Goal: Task Accomplishment & Management: Complete application form

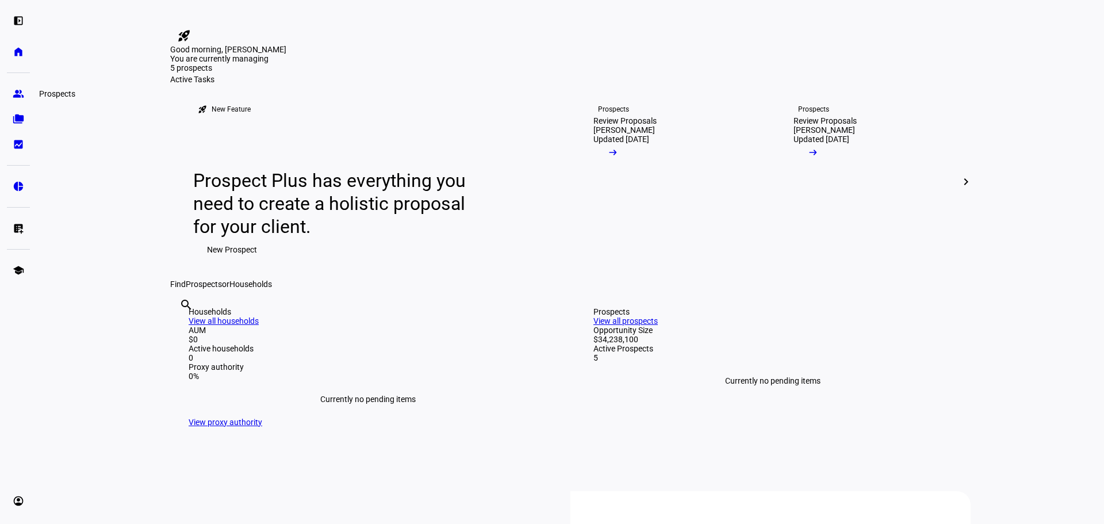
click at [22, 91] on eth-mat-symbol "group" at bounding box center [19, 94] width 12 height 12
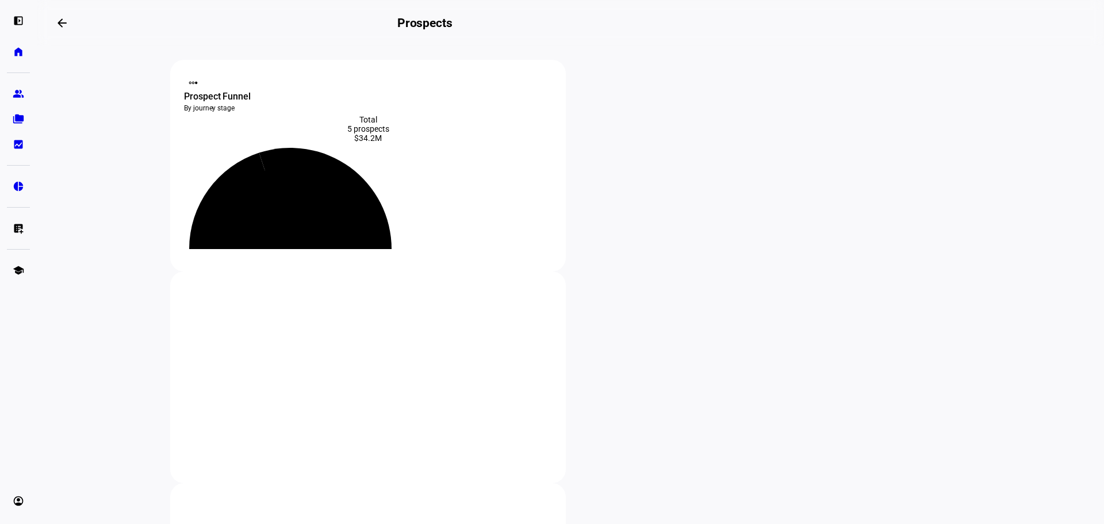
scroll to position [192, 0]
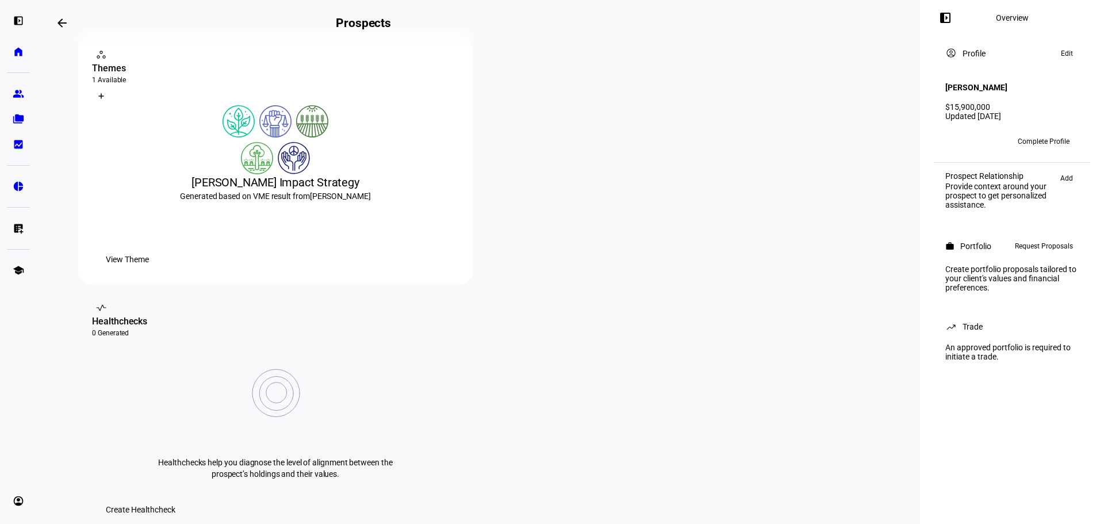
scroll to position [384, 0]
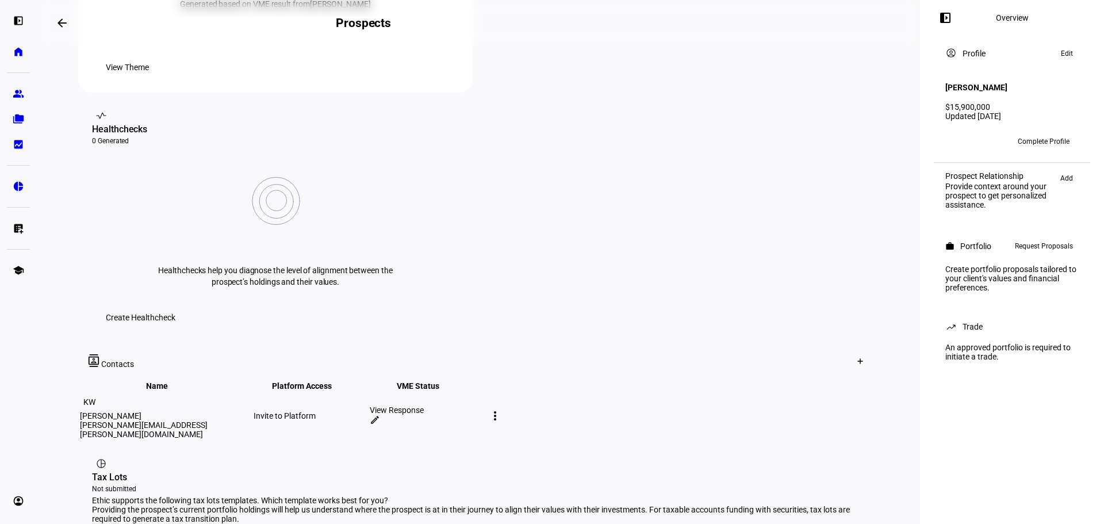
click at [1054, 281] on div "Create portfolio proposals tailored to your client's values and financial prefe…" at bounding box center [1012, 278] width 147 height 37
click at [1056, 247] on span "Request Proposals" at bounding box center [1044, 246] width 58 height 14
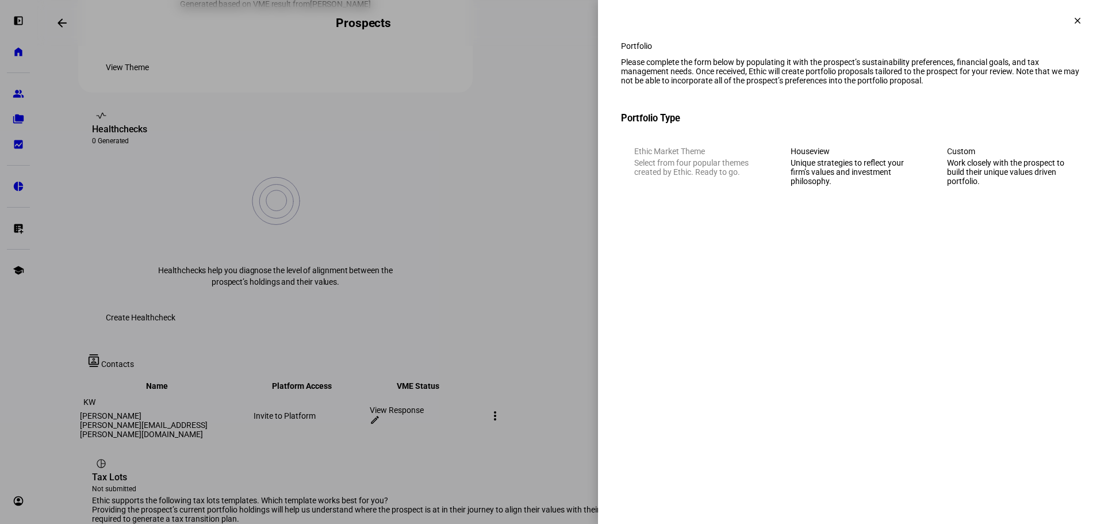
click at [978, 157] on eth-mega-radio-button "Custom Work closely with the prospect to build their unique values driven portf…" at bounding box center [1007, 166] width 147 height 66
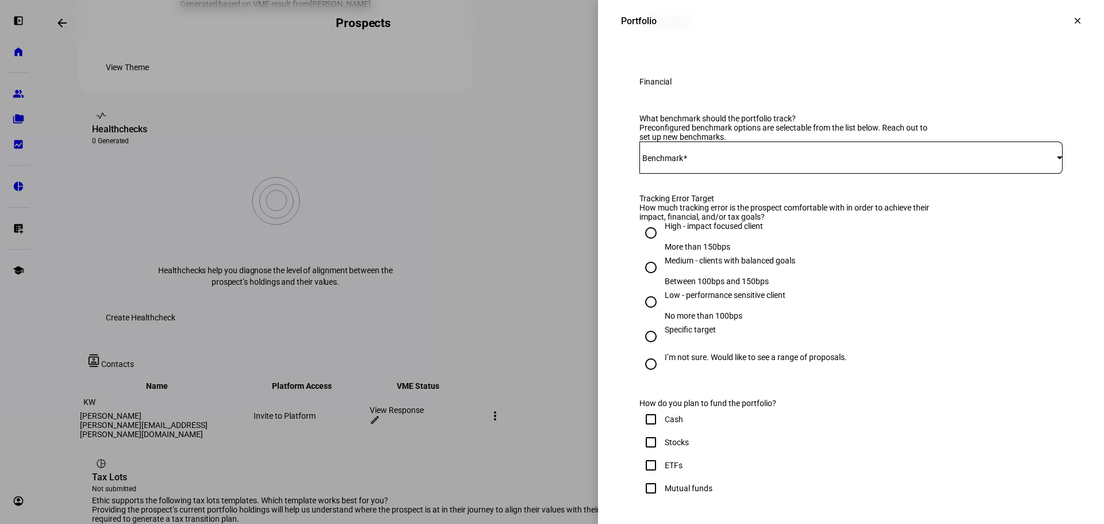
scroll to position [192, 0]
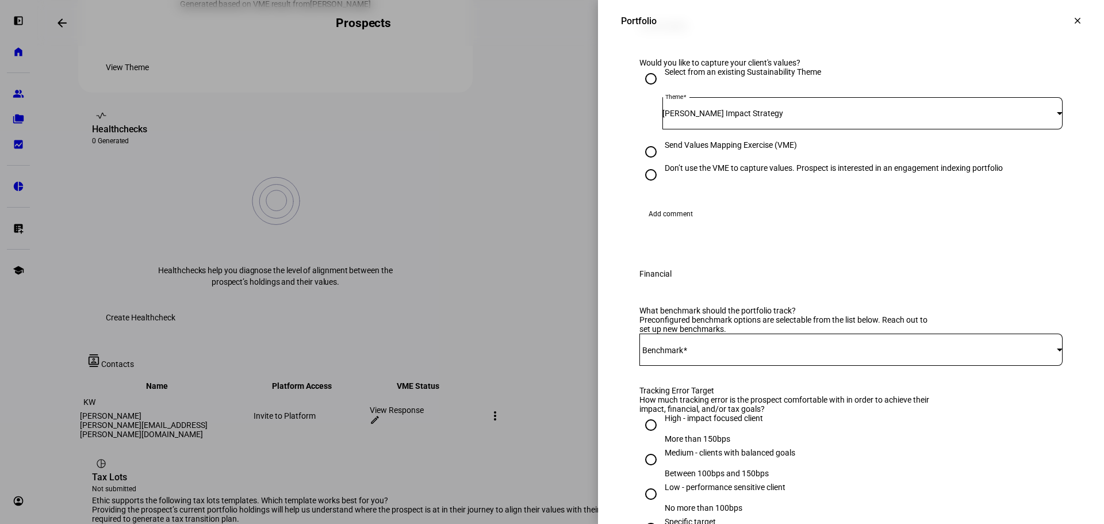
click at [713, 129] on div "[PERSON_NAME] Impact Strategy" at bounding box center [863, 113] width 400 height 32
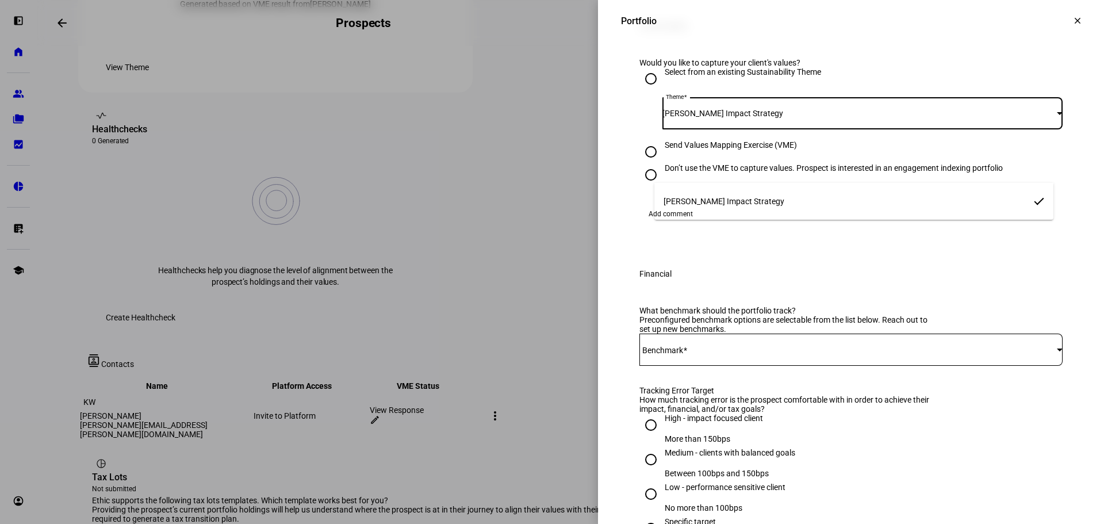
click at [632, 166] on div at bounding box center [552, 262] width 1104 height 524
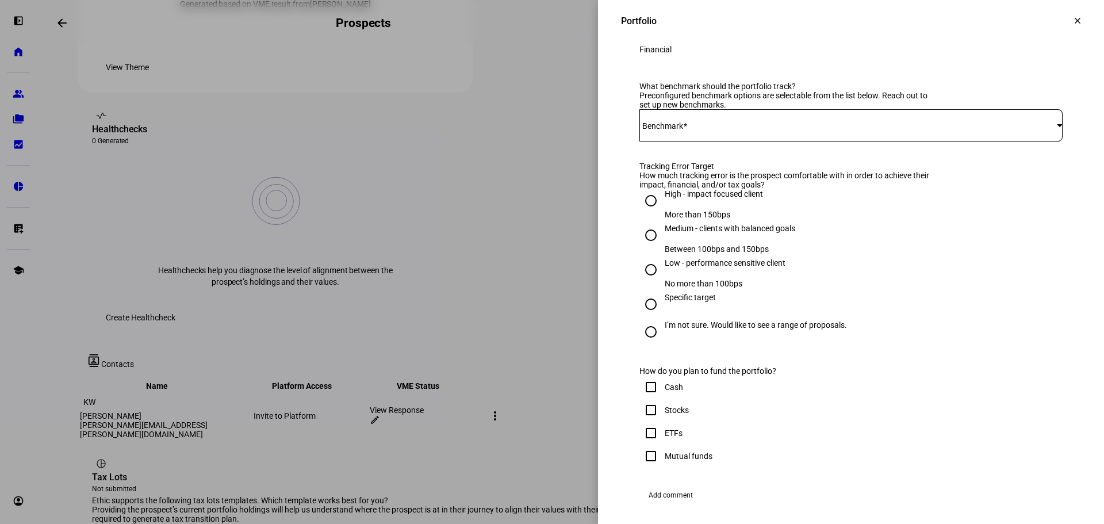
scroll to position [384, 0]
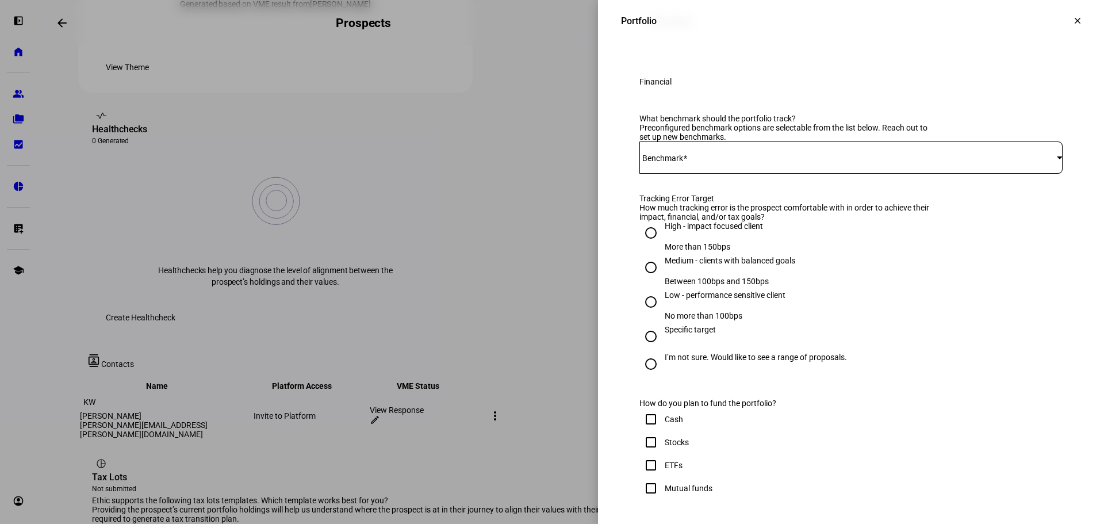
click at [698, 174] on div at bounding box center [851, 158] width 423 height 32
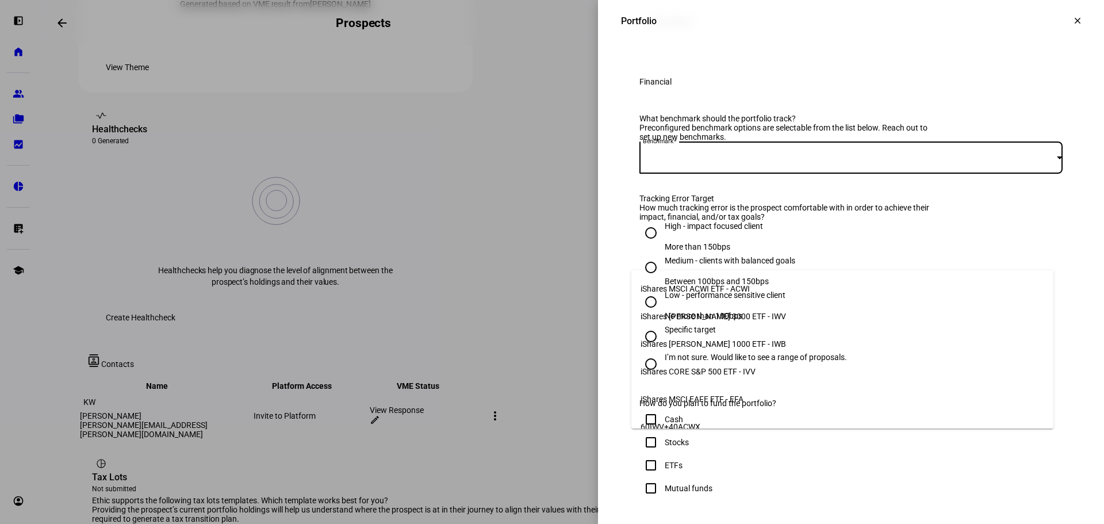
click at [705, 342] on span "iShares [PERSON_NAME] 1000 ETF - IWB" at bounding box center [714, 343] width 146 height 9
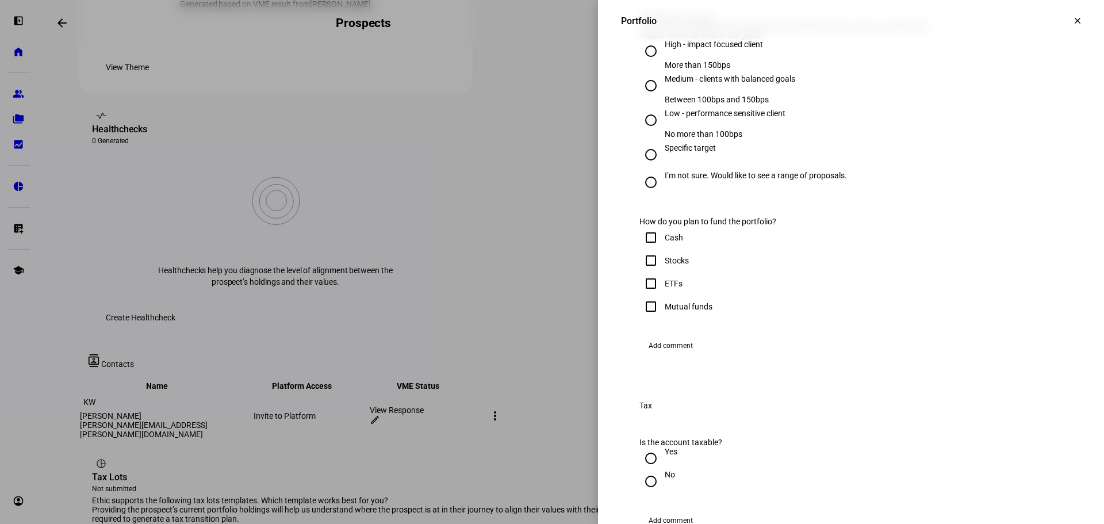
scroll to position [575, 0]
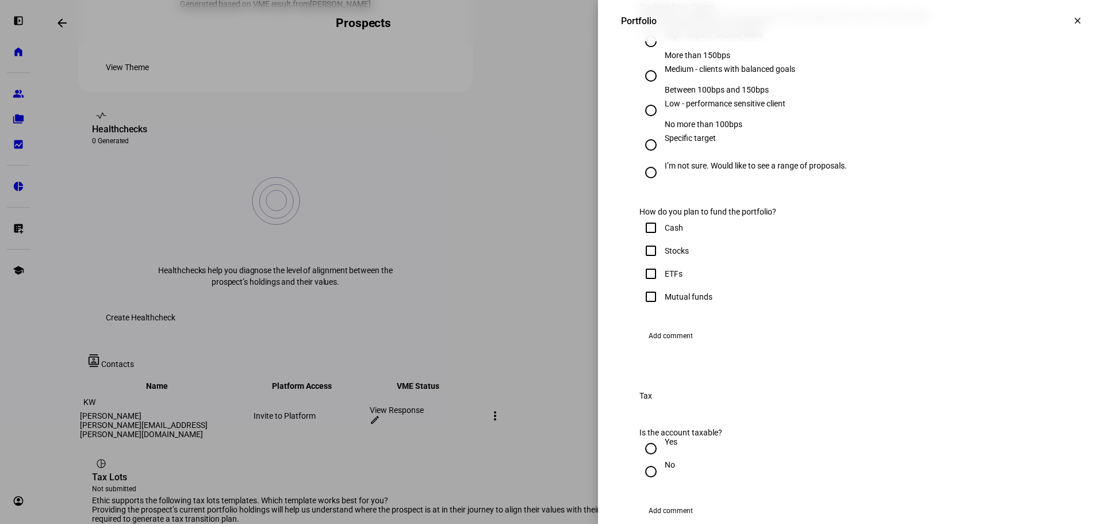
click at [728, 74] on div "Medium - clients with balanced goals" at bounding box center [730, 68] width 131 height 9
click at [663, 87] on input "Medium - clients with balanced goals Between 100bps and 150bps" at bounding box center [651, 75] width 23 height 23
radio input "true"
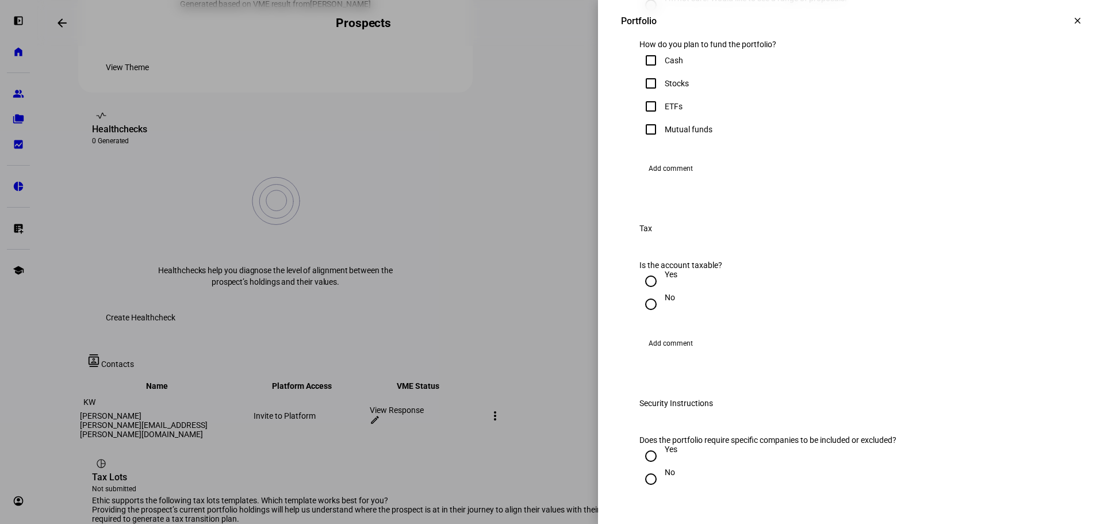
scroll to position [767, 0]
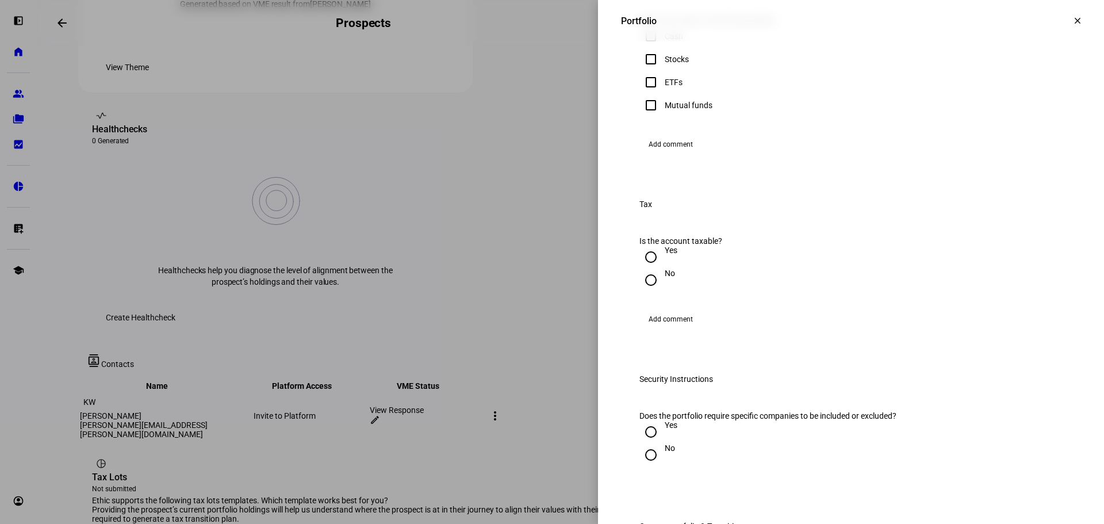
click at [665, 71] on div "Stocks" at bounding box center [664, 59] width 49 height 23
click at [668, 64] on div "Stocks" at bounding box center [677, 59] width 24 height 9
click at [663, 71] on input "Stocks" at bounding box center [651, 59] width 23 height 23
checkbox input "true"
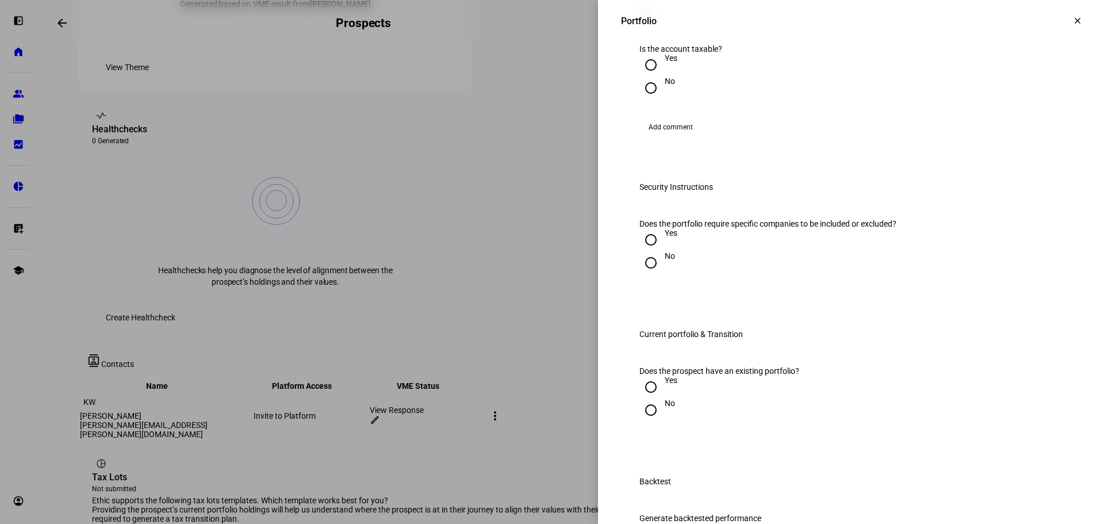
click at [665, 63] on div "Yes" at bounding box center [671, 57] width 13 height 9
click at [661, 77] on input "Yes" at bounding box center [651, 64] width 23 height 23
radio input "true"
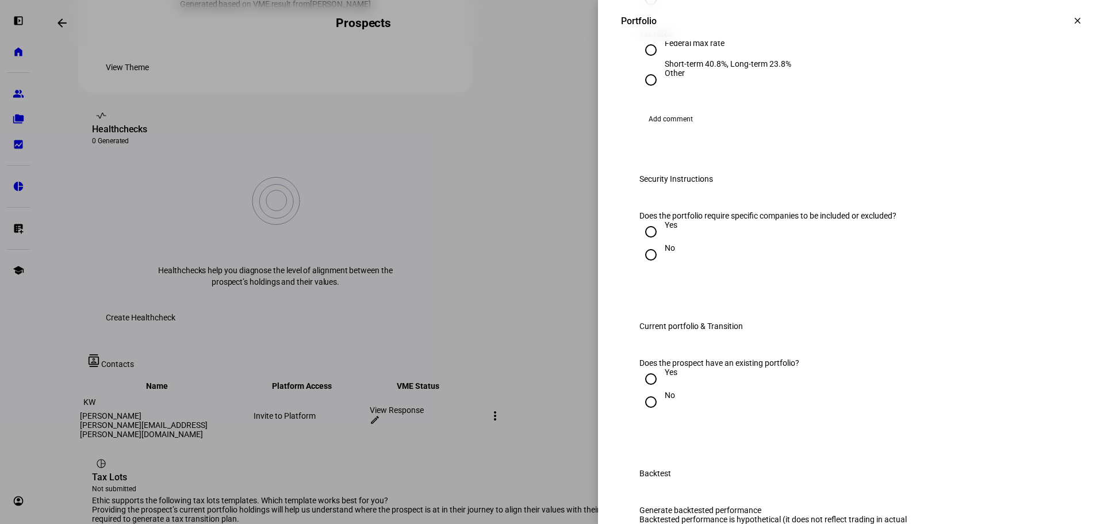
scroll to position [1150, 0]
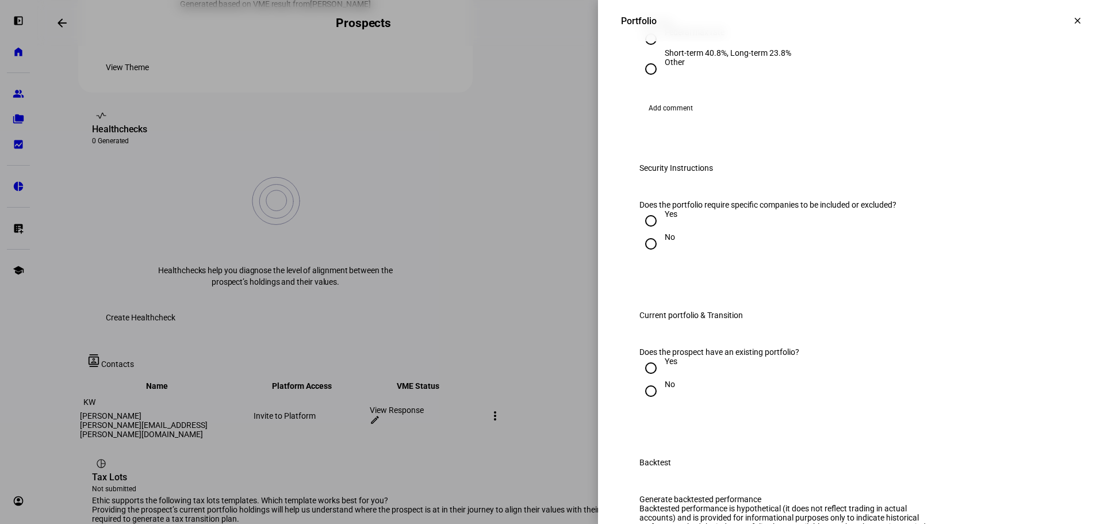
radio input "true"
click at [655, 53] on div at bounding box center [651, 39] width 28 height 28
radio input "true"
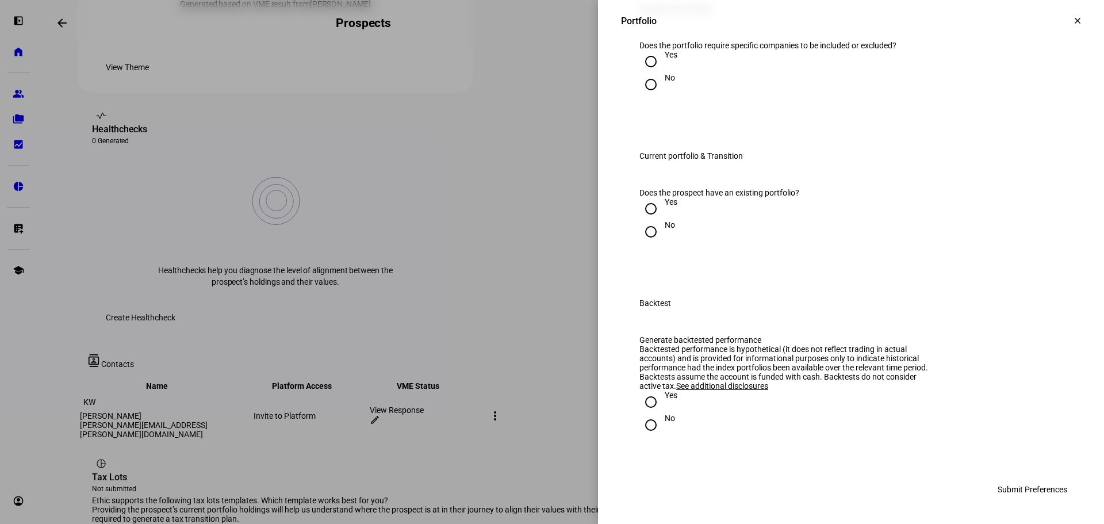
scroll to position [1342, 0]
click at [651, 73] on input "Yes" at bounding box center [651, 61] width 23 height 23
radio input "true"
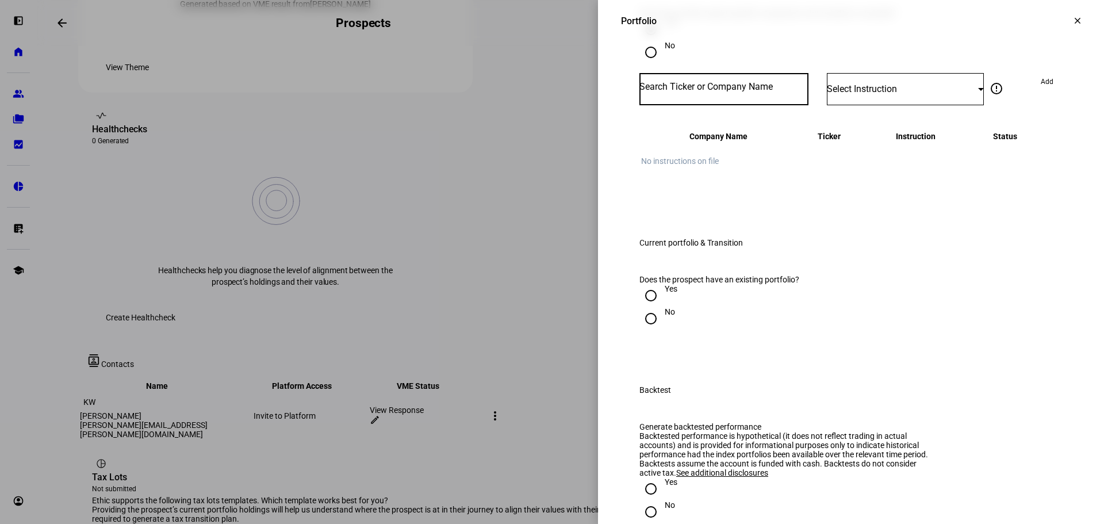
click at [779, 91] on input "Number" at bounding box center [724, 86] width 169 height 9
type input "TSLA"
click at [681, 326] on div "TESLA INC" at bounding box center [663, 322] width 45 height 13
click at [865, 105] on div "Select Instruction" at bounding box center [905, 89] width 157 height 32
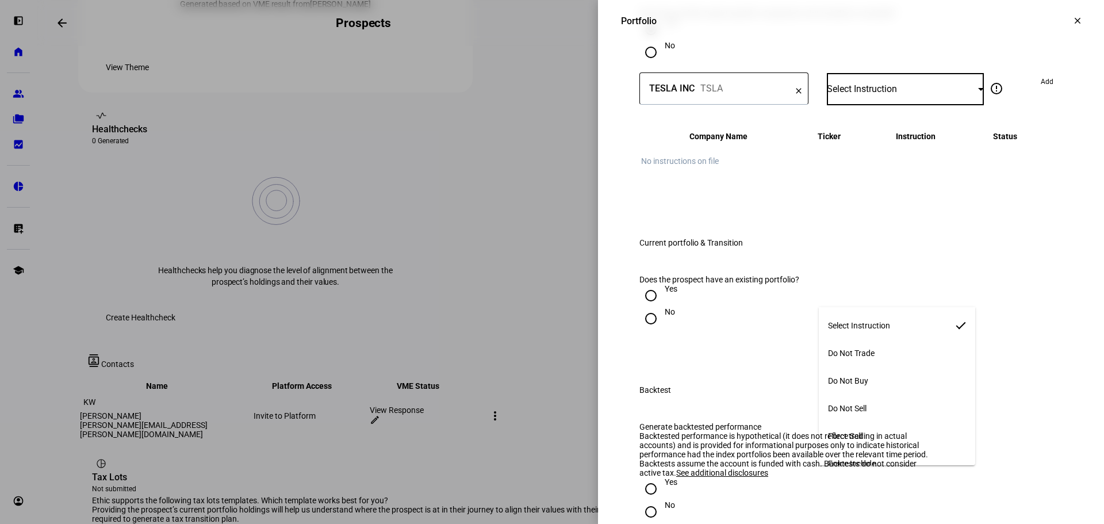
click at [862, 379] on span "Do Not Buy" at bounding box center [848, 380] width 40 height 9
click at [977, 41] on div "Yes" at bounding box center [851, 29] width 423 height 23
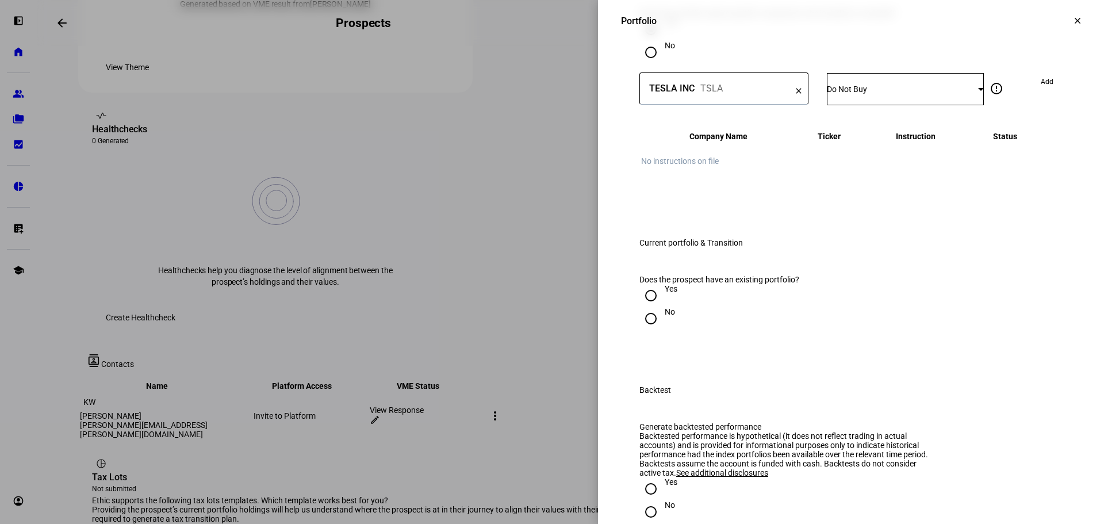
click at [1041, 91] on span "Add" at bounding box center [1047, 81] width 13 height 18
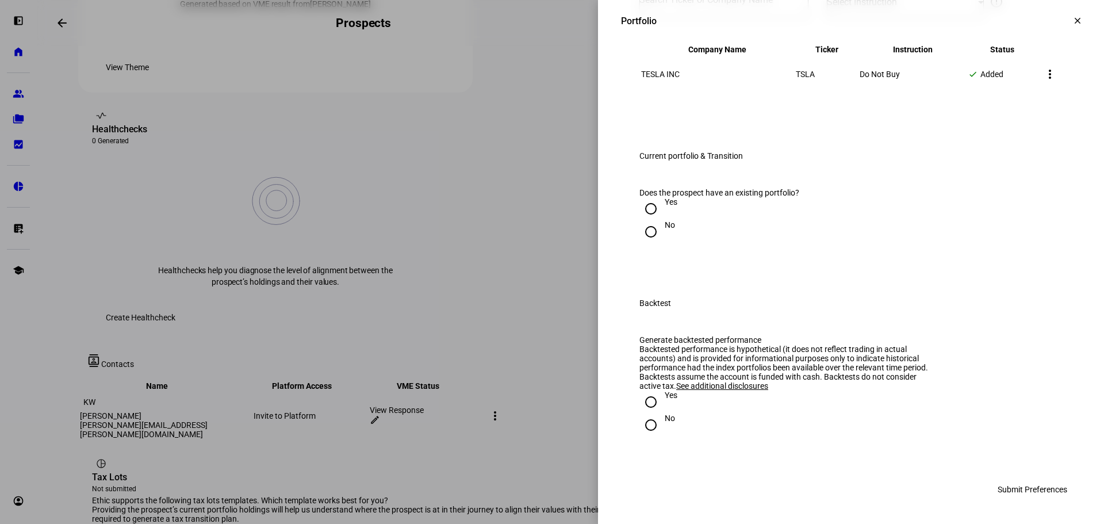
click at [645, 243] on input "No" at bounding box center [651, 231] width 23 height 23
radio input "true"
click at [645, 246] on div at bounding box center [651, 232] width 28 height 28
click at [646, 220] on input "Yes" at bounding box center [651, 208] width 23 height 23
radio input "true"
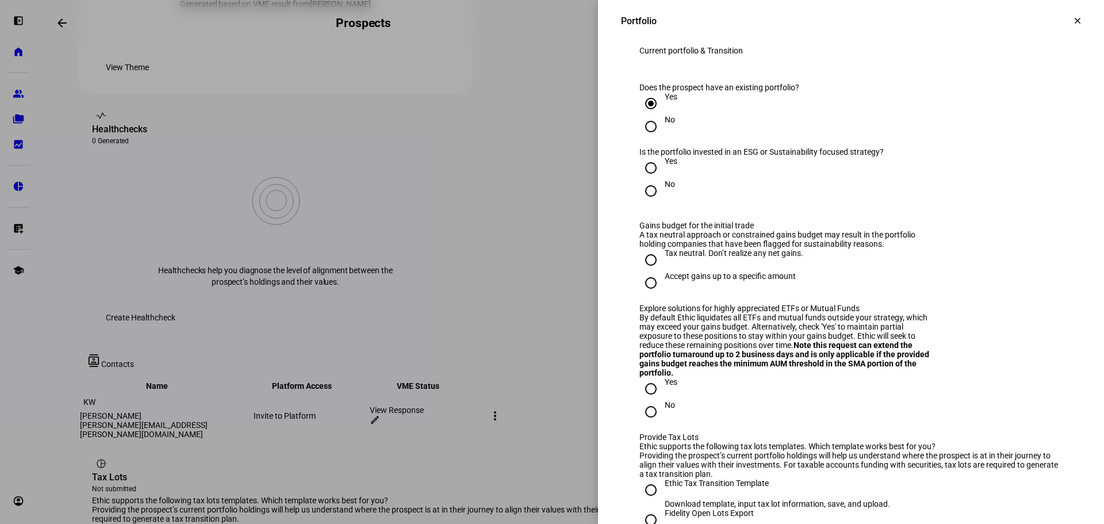
click at [643, 179] on input "Yes" at bounding box center [651, 167] width 23 height 23
radio input "true"
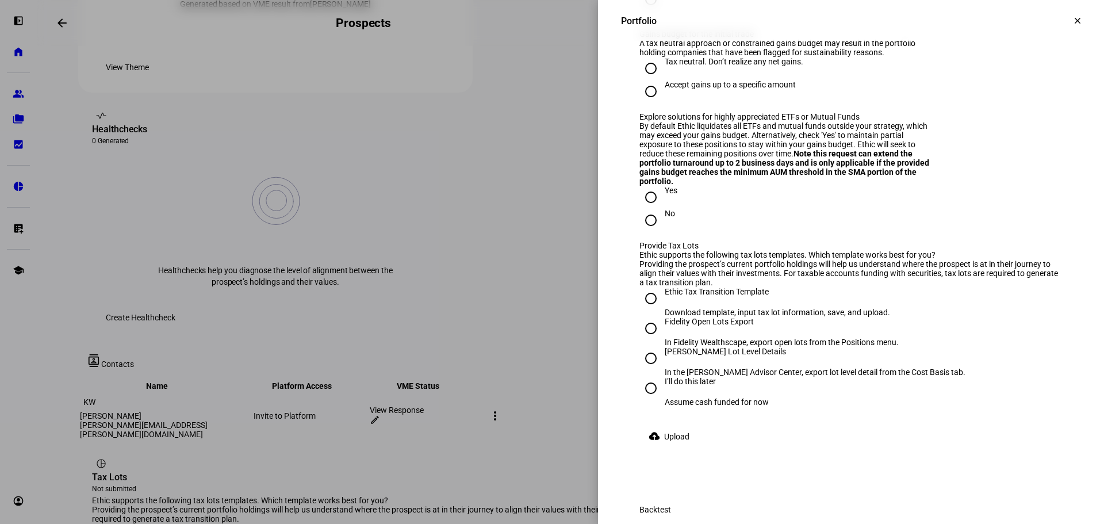
click at [674, 66] on div "Tax neutral. Don’t realize any net gains." at bounding box center [734, 61] width 139 height 9
click at [663, 80] on input "Tax neutral. Don’t realize any net gains." at bounding box center [651, 68] width 23 height 23
radio input "true"
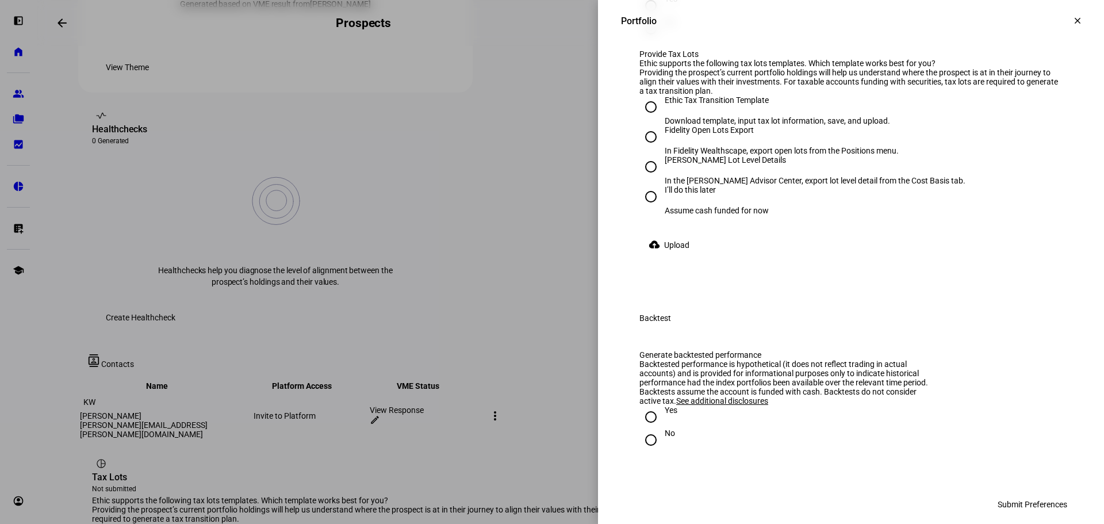
click at [665, 38] on div "No" at bounding box center [670, 27] width 10 height 21
click at [658, 40] on input "No" at bounding box center [651, 28] width 23 height 23
radio input "true"
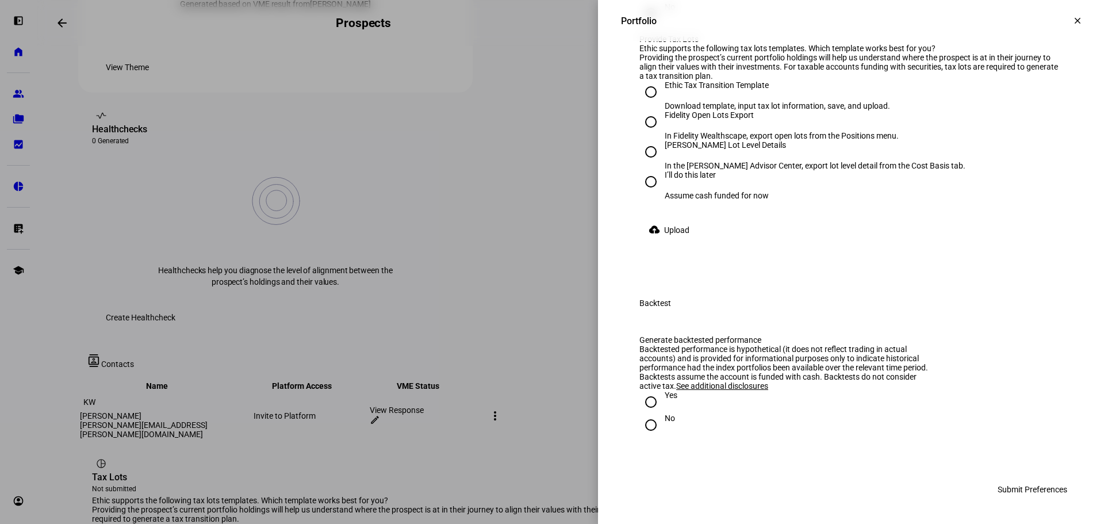
click at [675, 150] on div "[PERSON_NAME] Lot Level Details" at bounding box center [815, 144] width 301 height 9
click at [663, 163] on input "[PERSON_NAME] Lot Level Details In the [PERSON_NAME] Advisor Center, export lot…" at bounding box center [651, 151] width 23 height 23
radio input "true"
click at [679, 242] on span "Upload" at bounding box center [676, 230] width 25 height 23
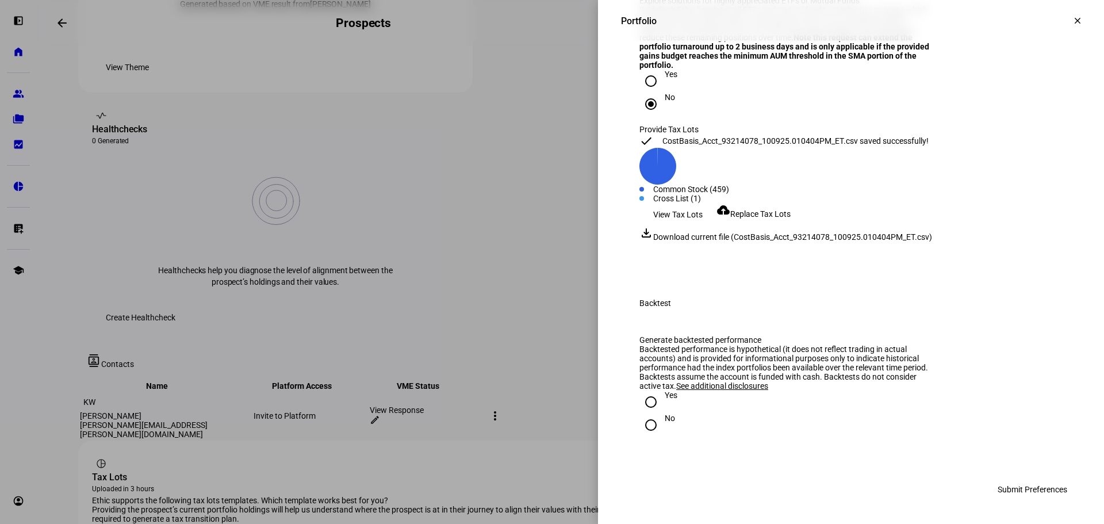
scroll to position [2190, 0]
click at [640, 433] on input "No" at bounding box center [651, 425] width 23 height 23
radio input "true"
click at [1010, 486] on span "Submit Preferences" at bounding box center [1033, 489] width 70 height 23
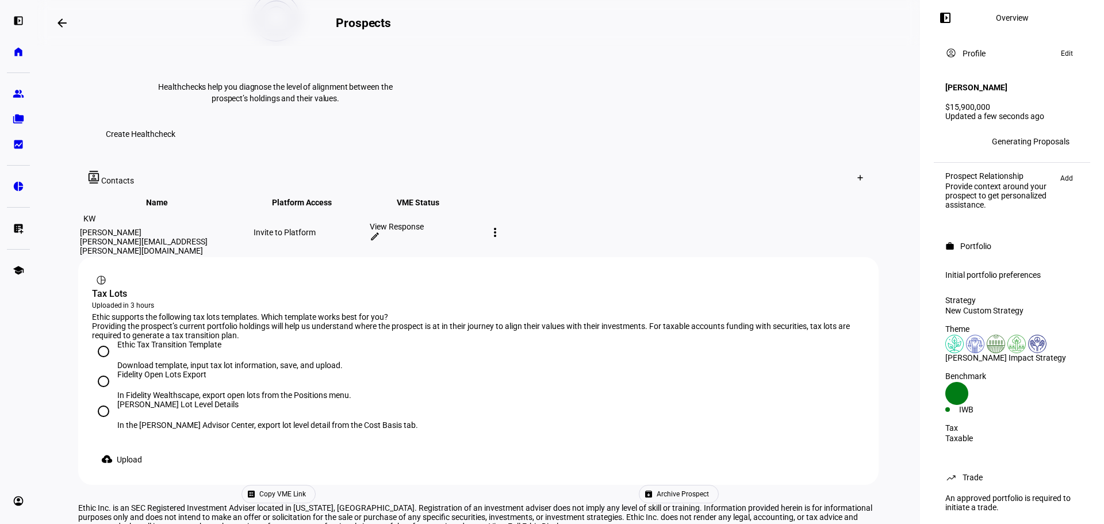
scroll to position [0, 0]
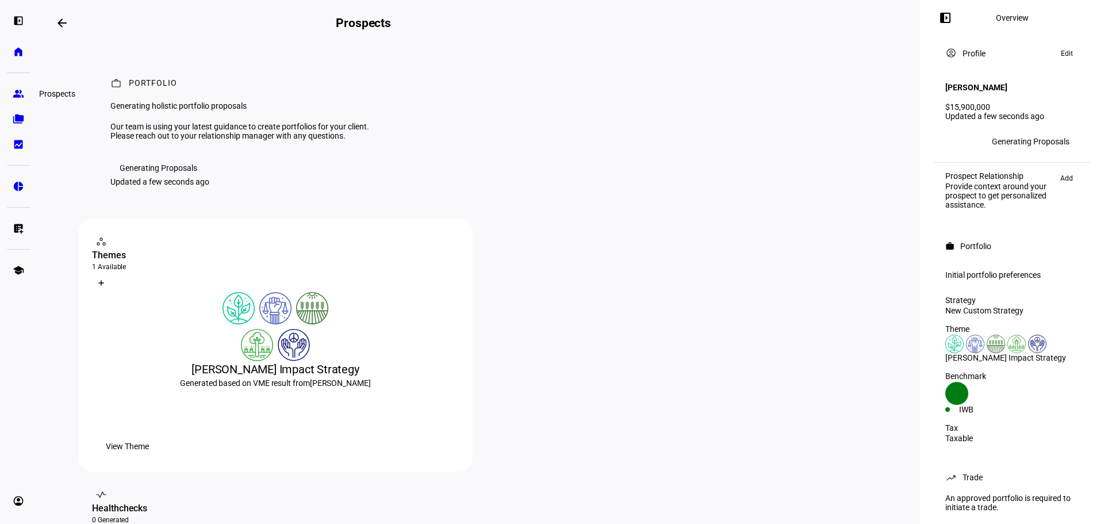
click at [16, 91] on eth-mat-symbol "group" at bounding box center [19, 94] width 12 height 12
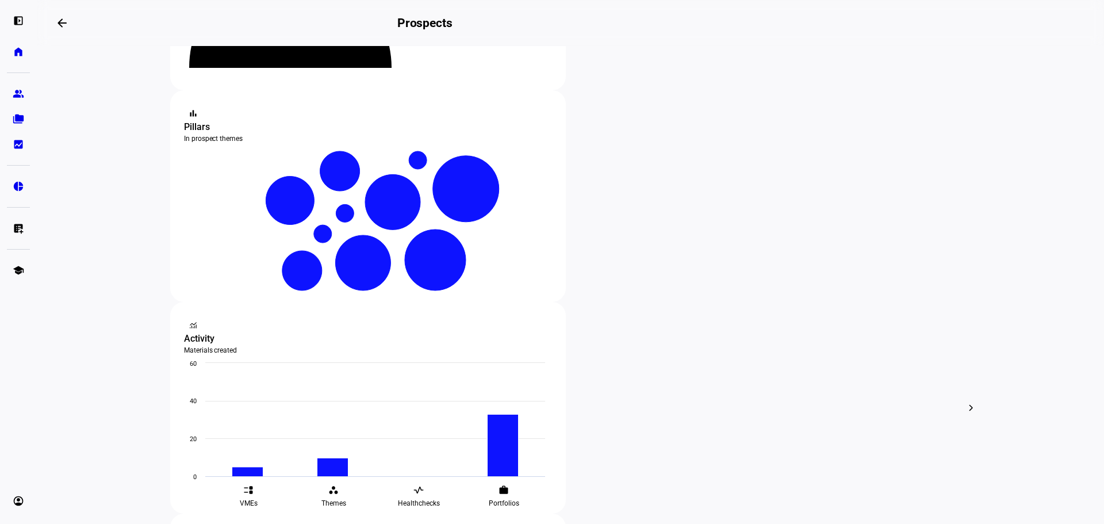
scroll to position [192, 0]
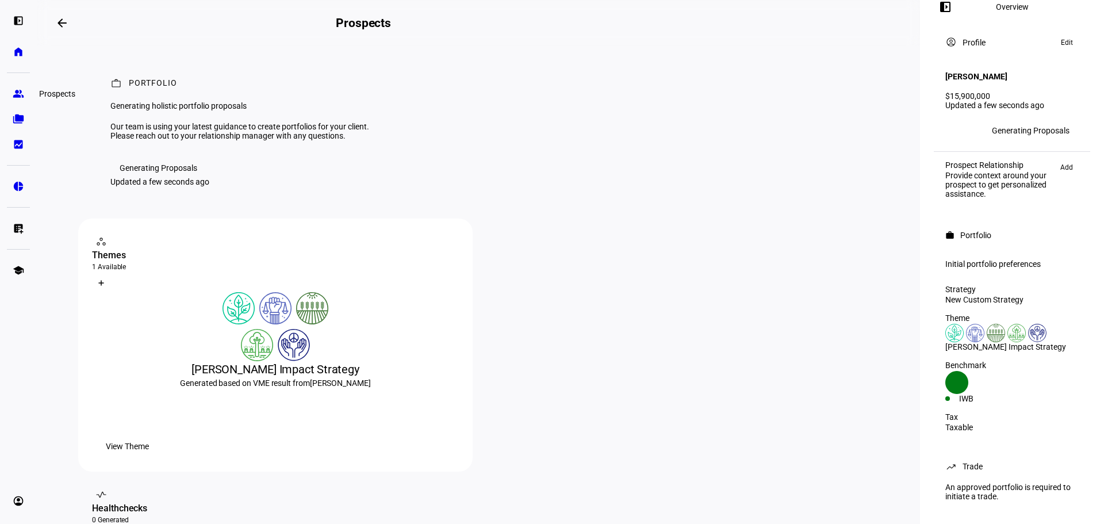
click at [24, 96] on eth-mat-symbol "group" at bounding box center [19, 94] width 12 height 12
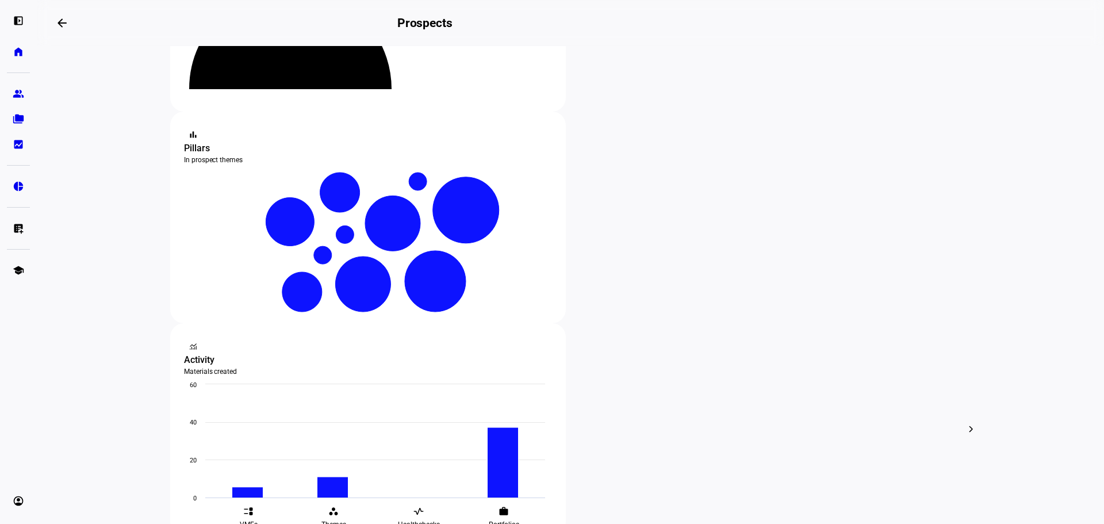
scroll to position [192, 0]
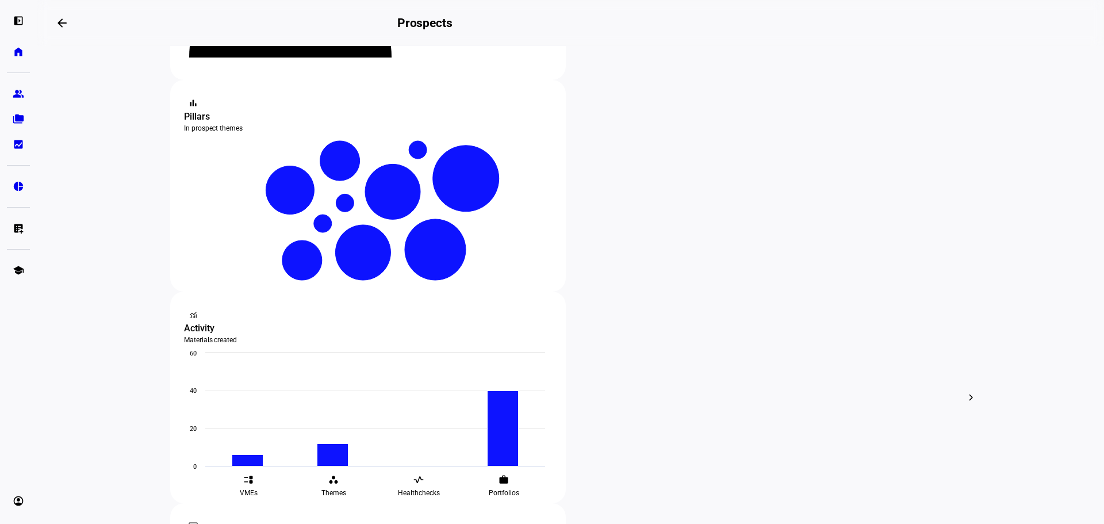
click at [542, 261] on div at bounding box center [552, 262] width 1104 height 524
